Goal: Information Seeking & Learning: Learn about a topic

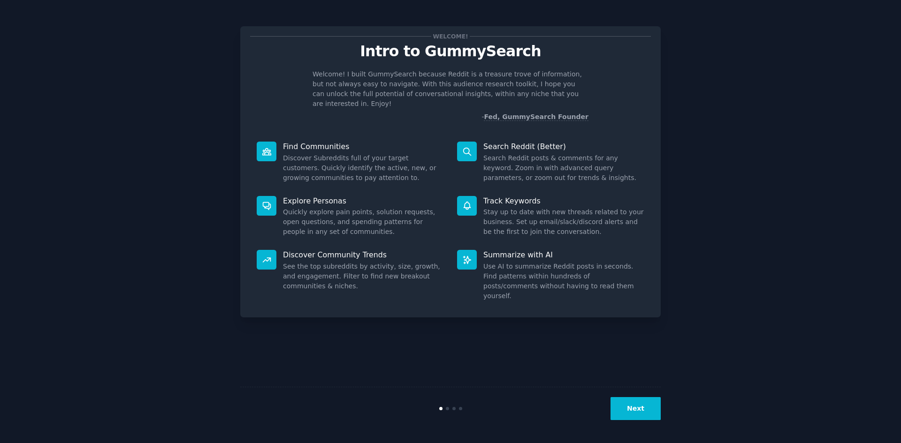
click at [637, 396] on div "Next" at bounding box center [450, 408] width 420 height 43
click at [648, 399] on button "Next" at bounding box center [635, 408] width 50 height 23
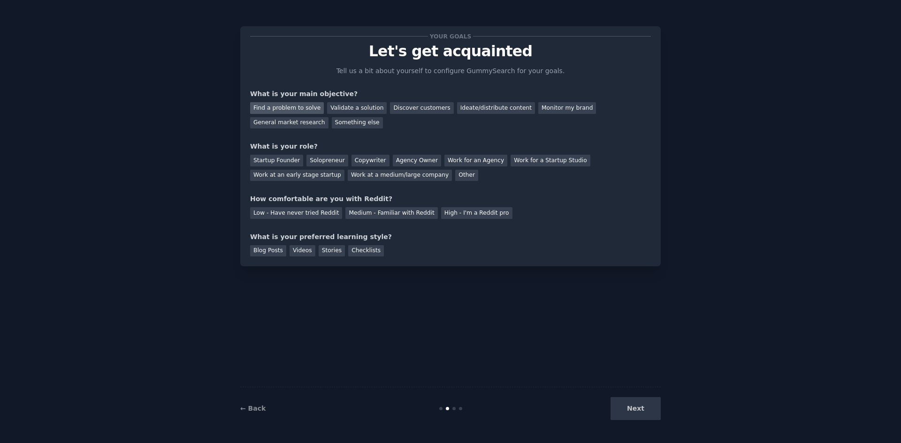
click at [302, 107] on div "Find a problem to solve" at bounding box center [287, 108] width 74 height 12
click at [325, 160] on div "Solopreneur" at bounding box center [326, 161] width 41 height 12
click at [386, 210] on div "Medium - Familiar with Reddit" at bounding box center [391, 213] width 92 height 12
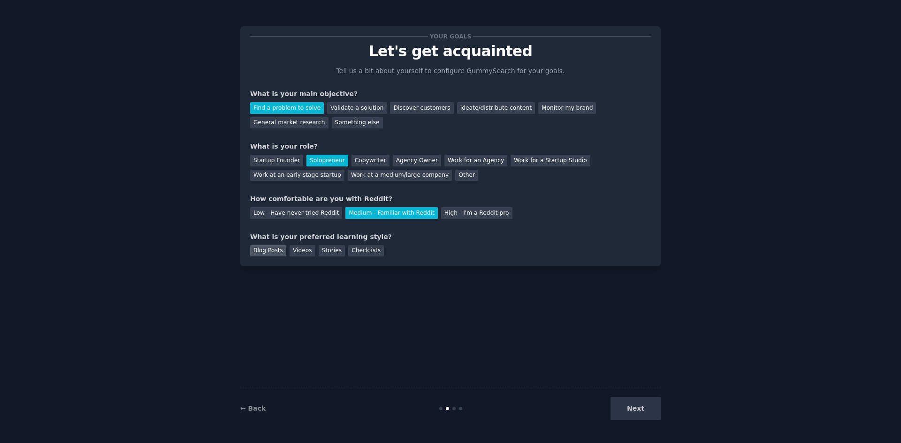
click at [261, 251] on div "Blog Posts" at bounding box center [268, 251] width 36 height 12
click at [360, 250] on div "Checklists" at bounding box center [366, 251] width 36 height 12
click at [256, 249] on div "Blog Posts" at bounding box center [268, 251] width 36 height 12
click at [349, 248] on div "Checklists" at bounding box center [366, 251] width 36 height 12
click at [644, 411] on button "Next" at bounding box center [635, 408] width 50 height 23
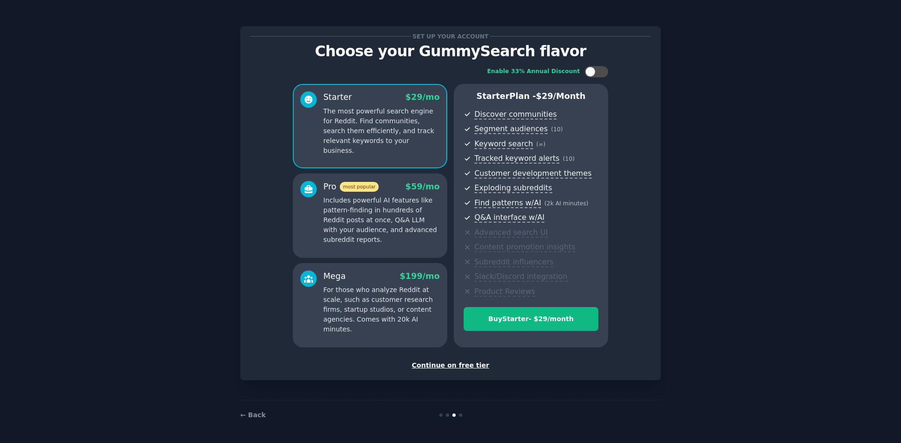
click at [466, 366] on div "Continue on free tier" at bounding box center [450, 366] width 401 height 10
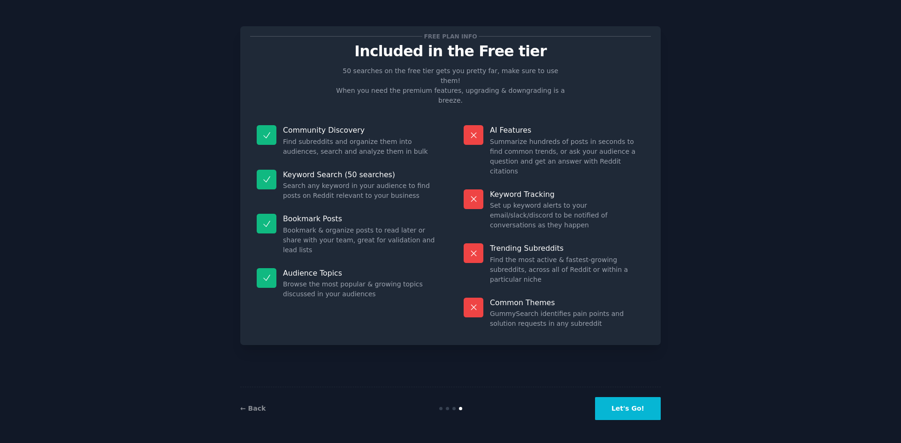
click at [630, 410] on button "Let's Go!" at bounding box center [628, 408] width 66 height 23
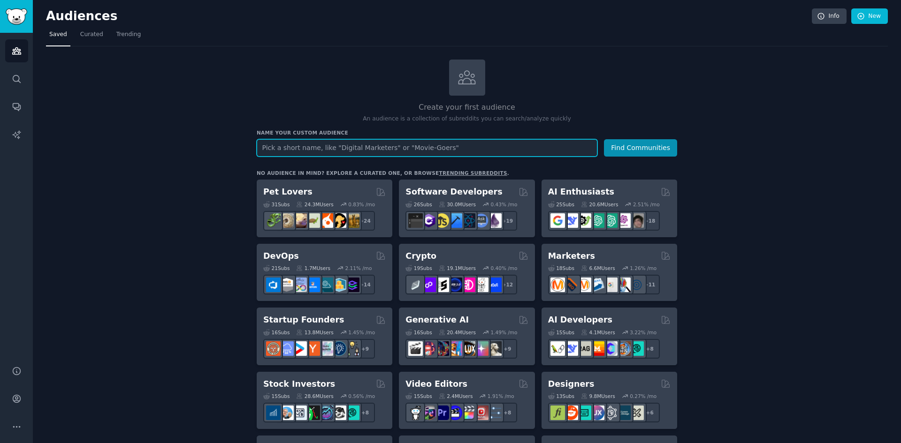
click at [466, 144] on input "text" at bounding box center [427, 147] width 341 height 17
type input "c"
click at [604, 139] on button "Find Communities" at bounding box center [640, 147] width 73 height 17
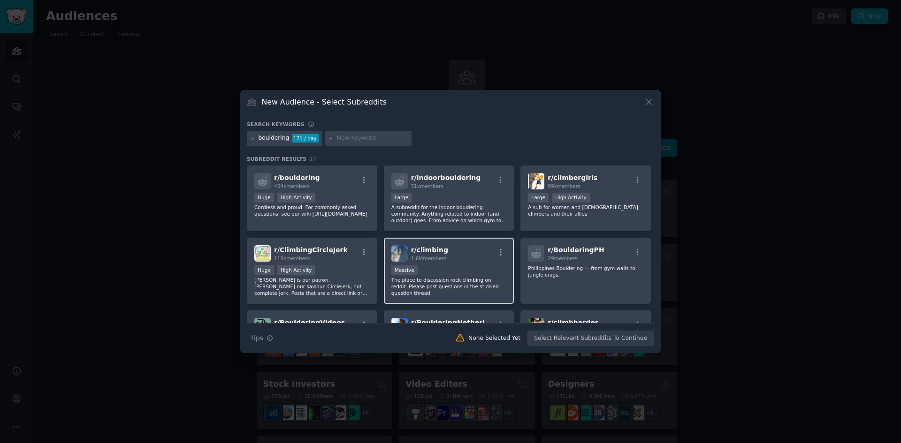
click at [426, 251] on span "r/ climbing" at bounding box center [429, 250] width 37 height 8
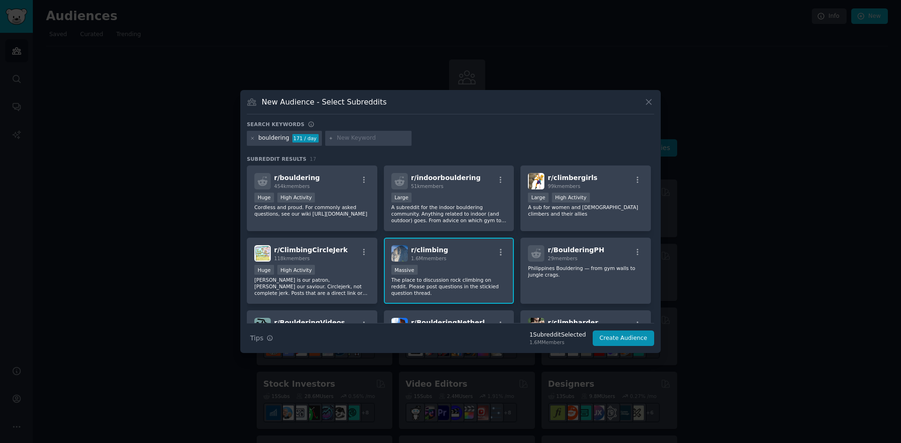
click at [464, 265] on div "r/ climbing 1.6M members 1,000,000+ members Massive The place to discussion roc…" at bounding box center [449, 271] width 130 height 66
click at [648, 104] on icon at bounding box center [649, 102] width 10 height 10
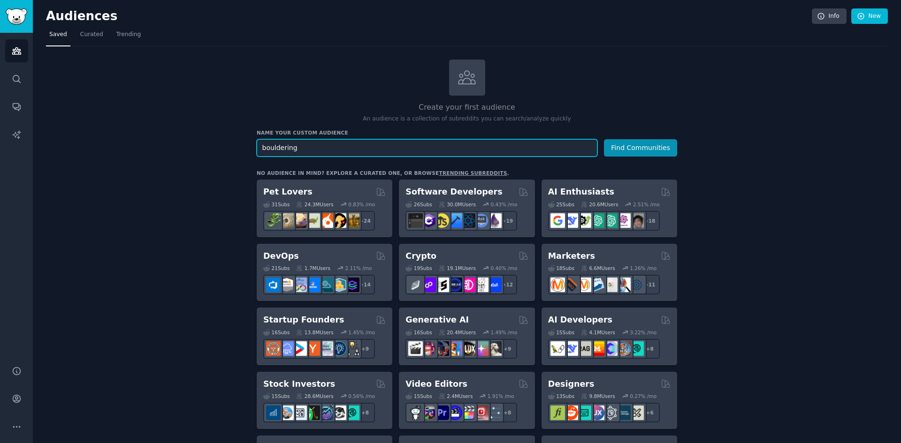
click at [301, 145] on input "bouldering" at bounding box center [427, 147] width 341 height 17
type input "parenting"
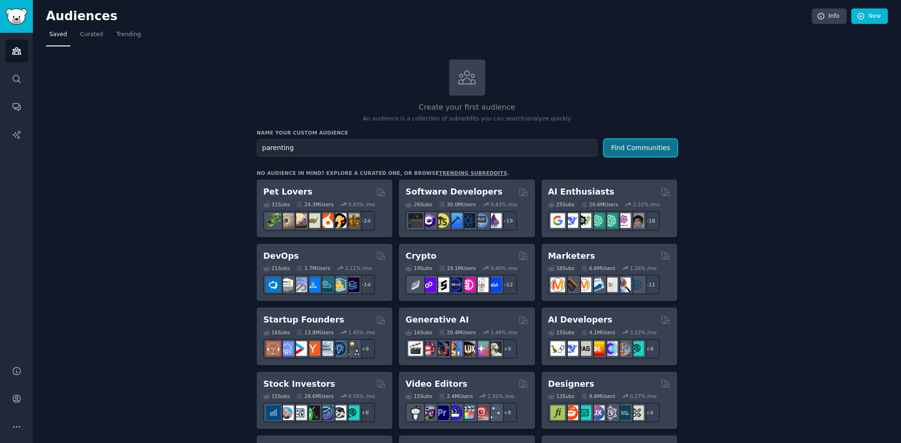
click at [648, 144] on button "Find Communities" at bounding box center [640, 147] width 73 height 17
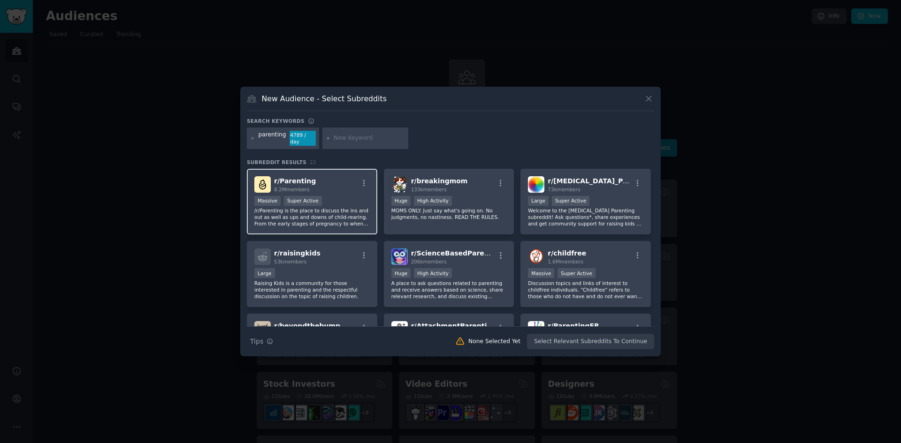
click at [288, 178] on span "r/ Parenting" at bounding box center [295, 181] width 42 height 8
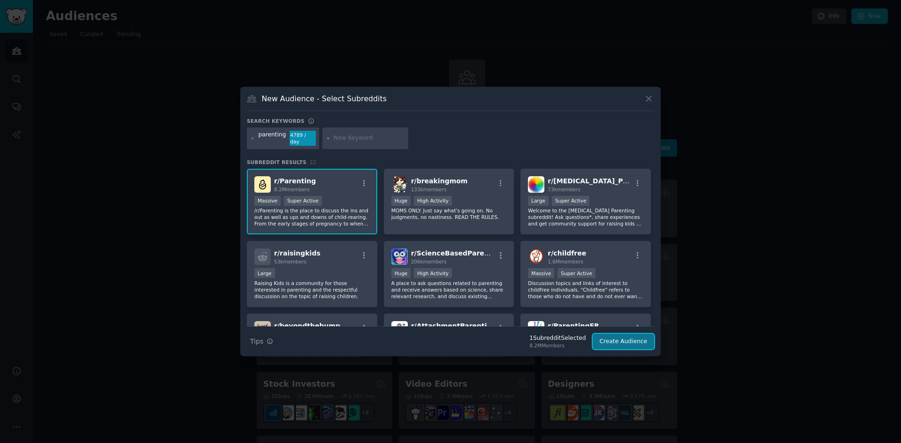
click at [620, 334] on button "Create Audience" at bounding box center [624, 342] width 62 height 16
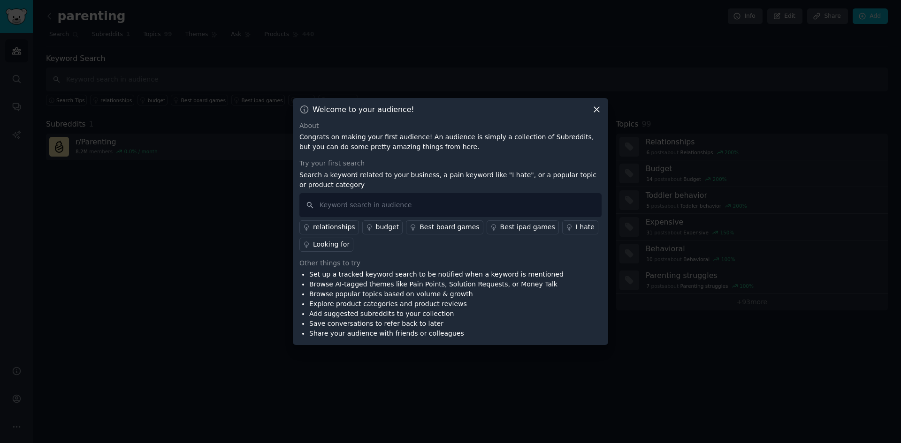
click at [600, 107] on icon at bounding box center [597, 110] width 10 height 10
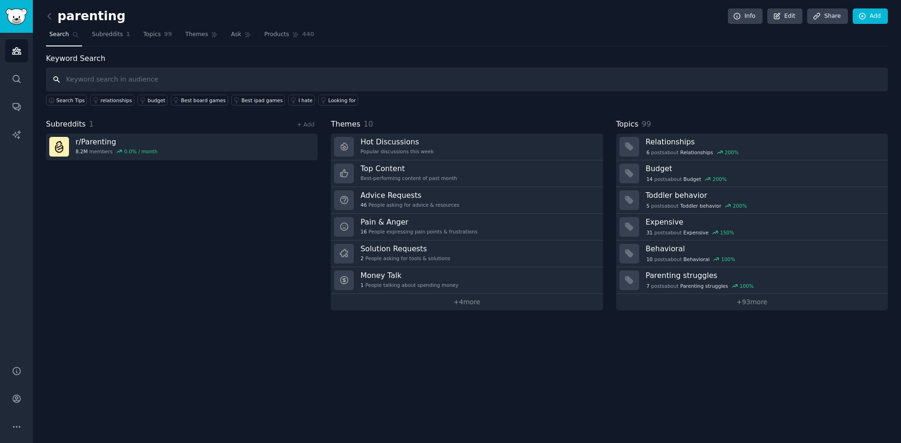
click at [141, 79] on input "text" at bounding box center [467, 80] width 842 height 24
drag, startPoint x: 121, startPoint y: 80, endPoint x: 31, endPoint y: 79, distance: 89.2
click at [32, 79] on div "Audiences Search Conversations AI Reports Help Account More parenting Info Edit…" at bounding box center [450, 221] width 901 height 443
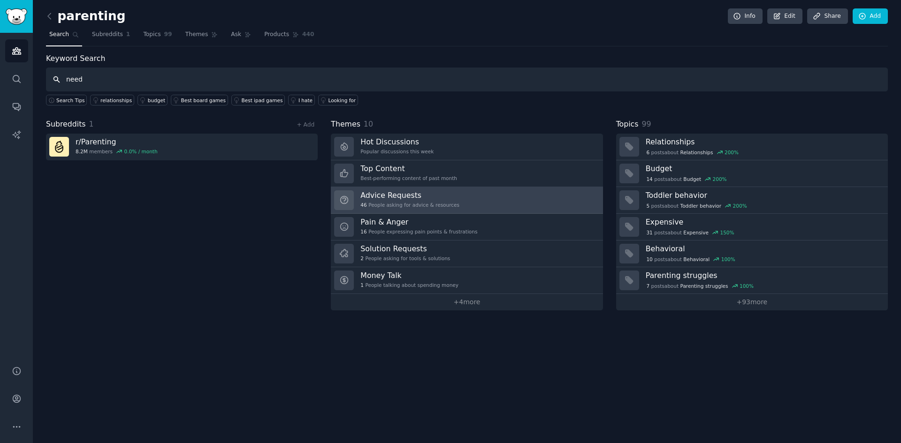
type input "need"
click at [390, 193] on h3 "Advice Requests" at bounding box center [409, 195] width 99 height 10
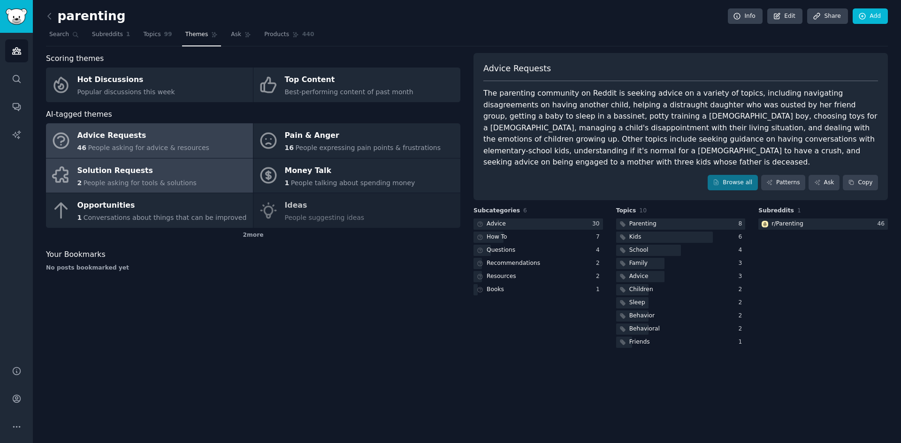
click at [119, 172] on div "Solution Requests" at bounding box center [136, 170] width 119 height 15
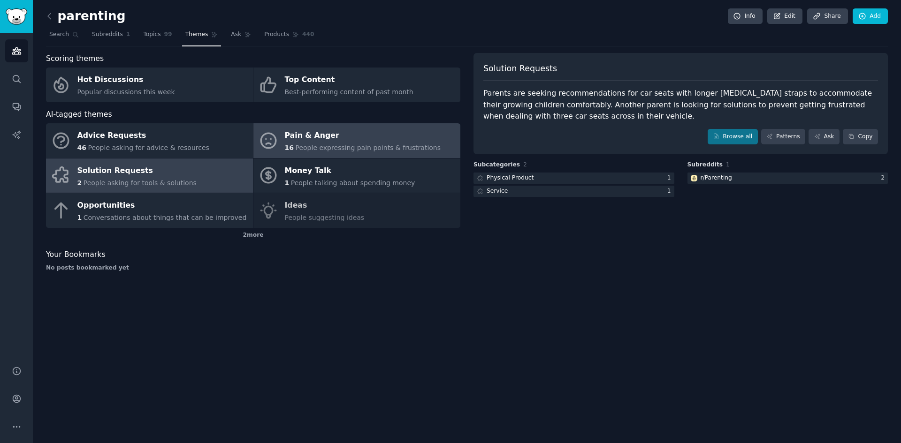
click at [303, 144] on span "People expressing pain points & frustrations" at bounding box center [367, 148] width 145 height 8
